Goal: Information Seeking & Learning: Check status

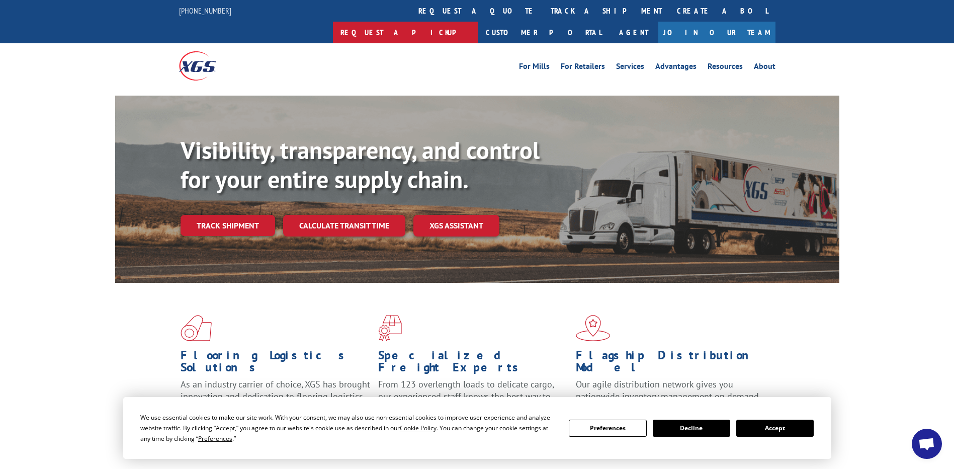
click at [478, 22] on link "Request a pickup" at bounding box center [405, 33] width 145 height 22
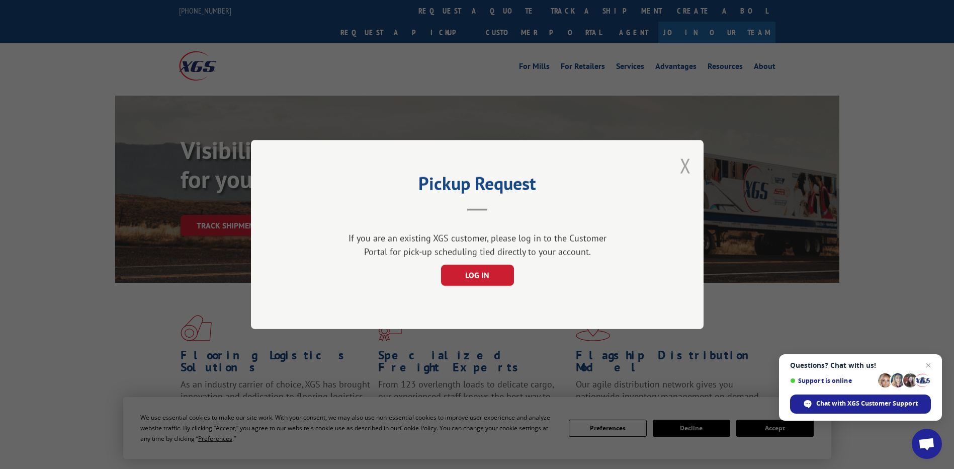
click at [683, 167] on button "Close modal" at bounding box center [685, 165] width 11 height 27
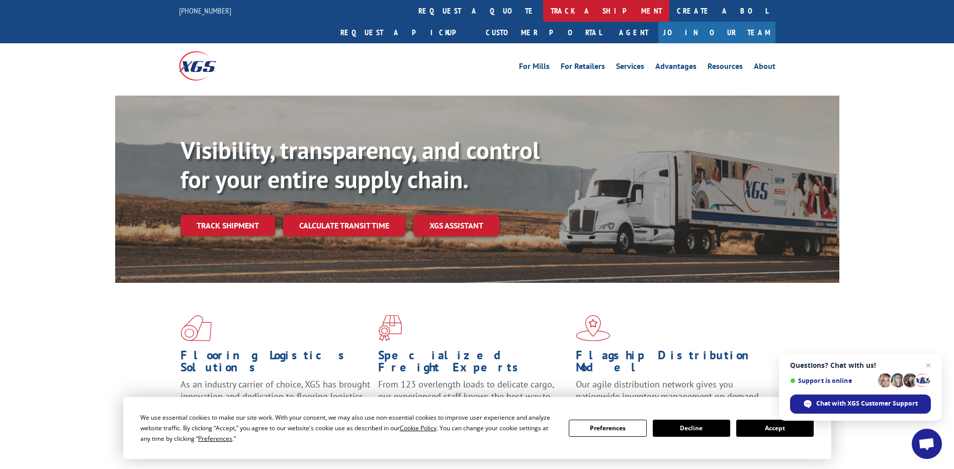
click at [543, 10] on link "track a shipment" at bounding box center [606, 11] width 126 height 22
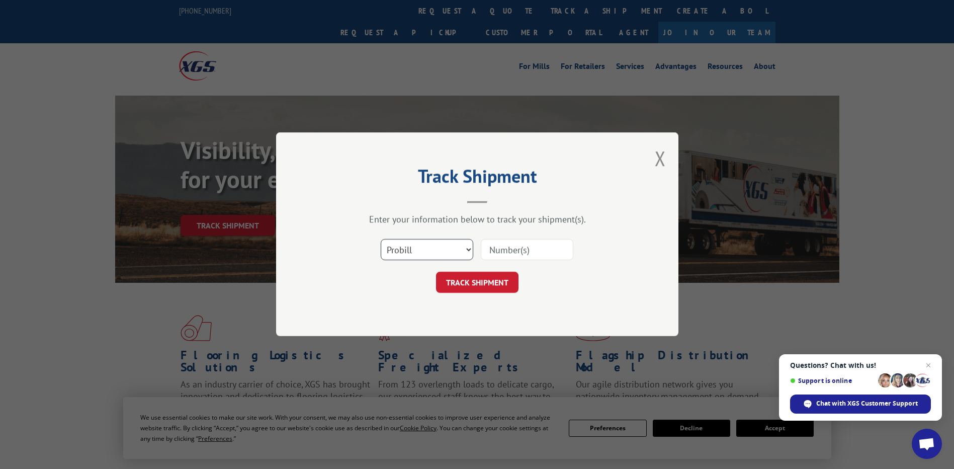
drag, startPoint x: 467, startPoint y: 253, endPoint x: 459, endPoint y: 258, distance: 9.5
click at [467, 253] on select "Select category... Probill BOL PO" at bounding box center [427, 249] width 93 height 21
select select "po"
click at [381, 239] on select "Select category... Probill BOL PO" at bounding box center [427, 249] width 93 height 21
drag, startPoint x: 500, startPoint y: 252, endPoint x: 505, endPoint y: 245, distance: 8.3
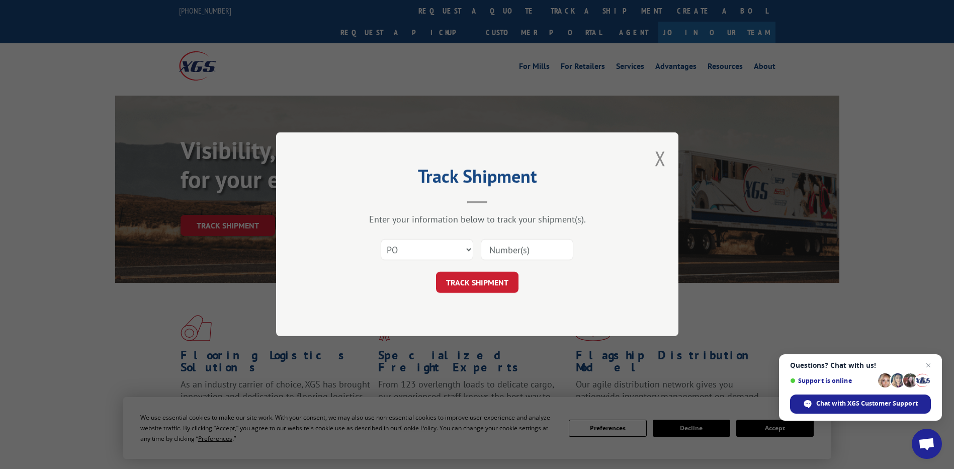
click at [500, 252] on input at bounding box center [527, 249] width 93 height 21
type input "17532593"
click button "TRACK SHIPMENT" at bounding box center [477, 282] width 83 height 21
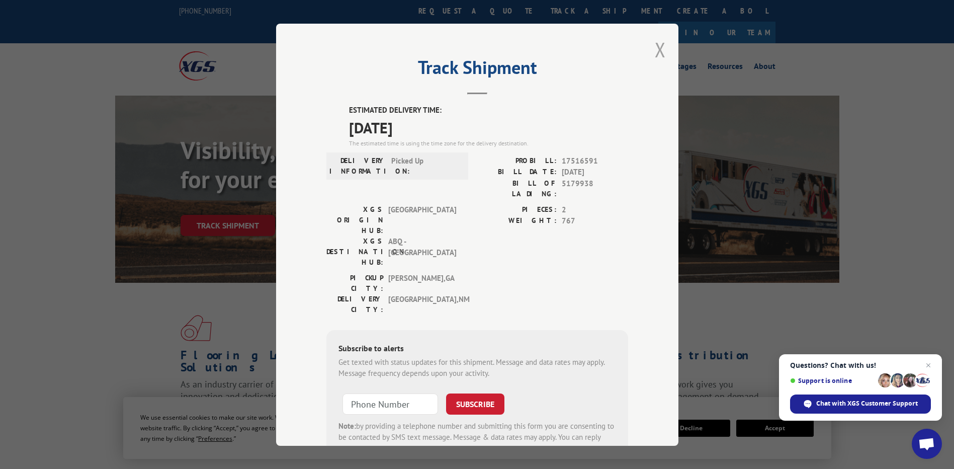
click at [657, 46] on button "Close modal" at bounding box center [660, 49] width 11 height 27
